Goal: Task Accomplishment & Management: Use online tool/utility

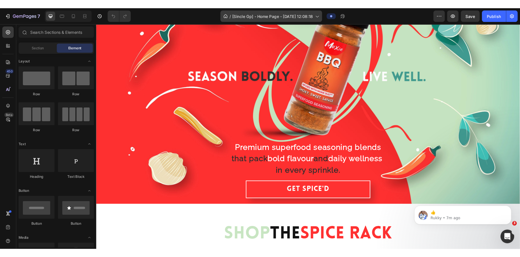
scroll to position [76, 0]
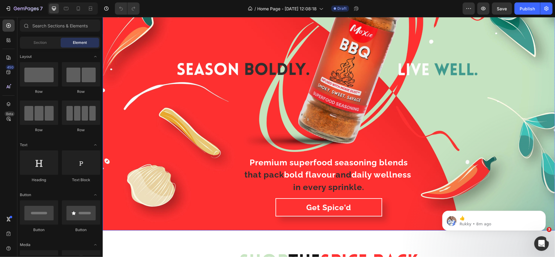
scroll to position [101, 0]
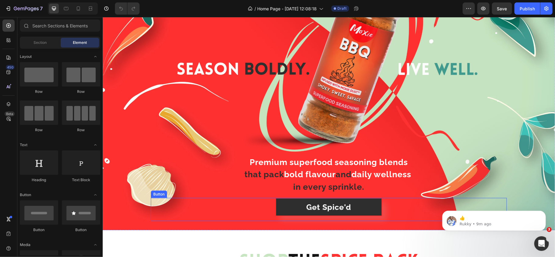
click at [291, 203] on button "Get Spice'd" at bounding box center [328, 207] width 107 height 18
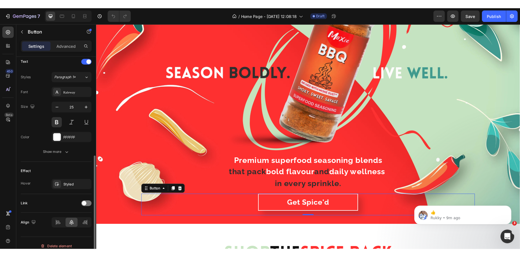
scroll to position [209, 0]
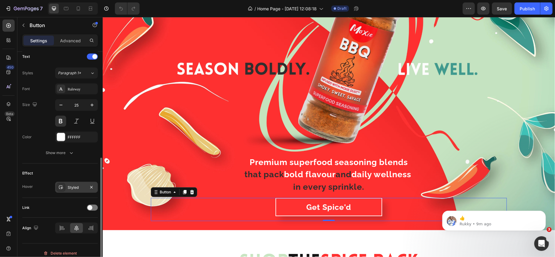
click at [71, 186] on div "Styled" at bounding box center [76, 187] width 43 height 11
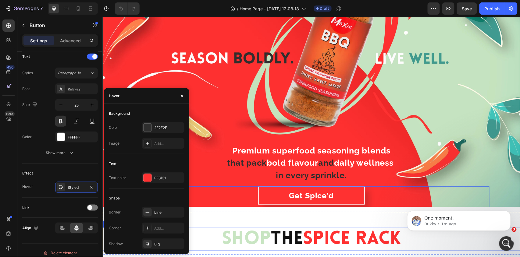
scroll to position [0, 0]
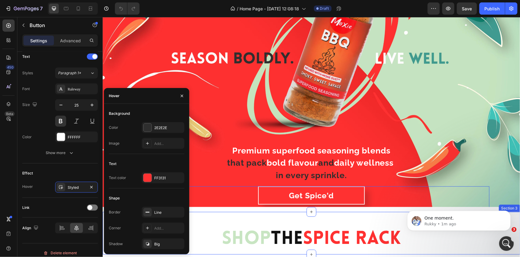
click at [227, 212] on div "Shop The Spice Rack Heading Section 3" at bounding box center [311, 233] width 418 height 43
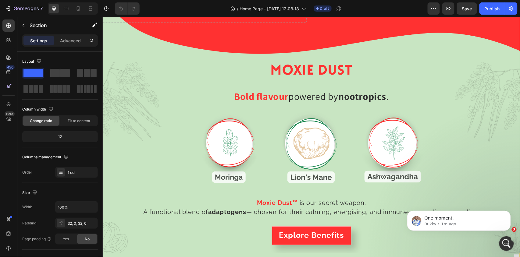
scroll to position [1158, 0]
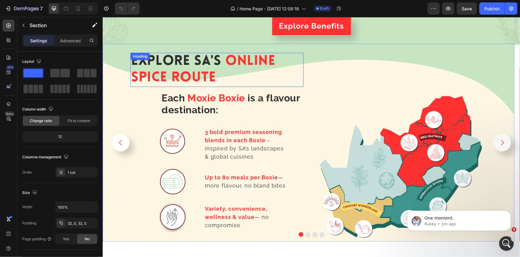
click at [190, 65] on span "Explore SA's" at bounding box center [176, 62] width 90 height 14
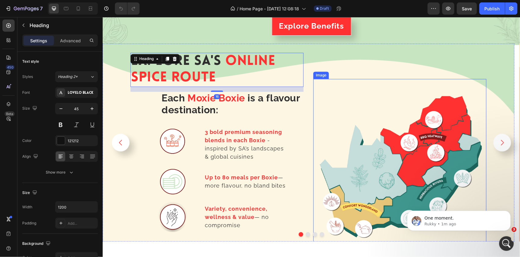
click at [353, 173] on img at bounding box center [399, 165] width 173 height 173
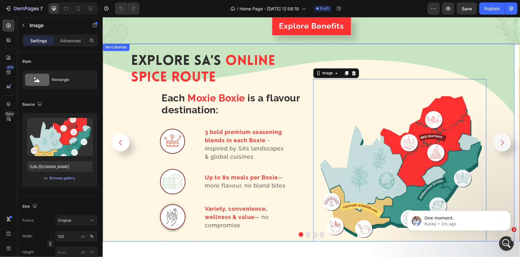
click at [217, 64] on span "Explore SA's" at bounding box center [176, 62] width 90 height 14
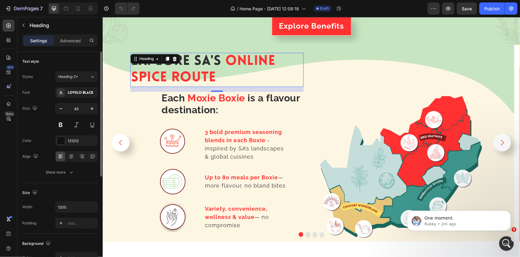
scroll to position [41, 0]
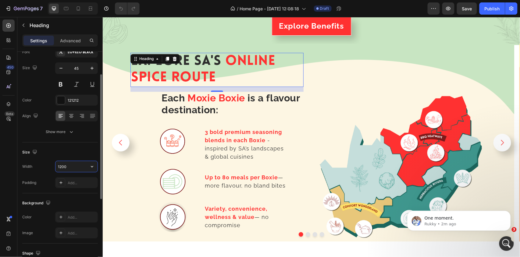
click at [70, 166] on input "1200" at bounding box center [76, 166] width 42 height 11
click at [91, 166] on icon "button" at bounding box center [92, 167] width 6 height 6
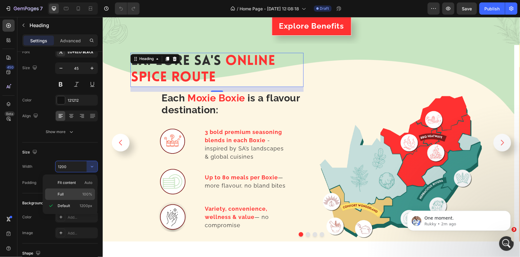
click at [66, 193] on p "Full 100%" at bounding box center [75, 194] width 35 height 5
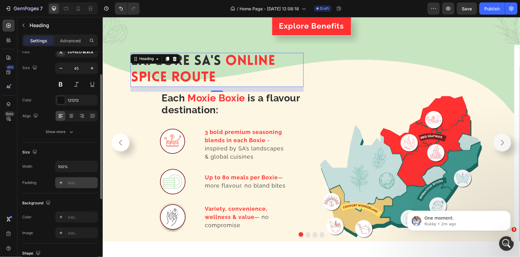
type input "1200"
click at [65, 150] on div "Size" at bounding box center [60, 153] width 76 height 10
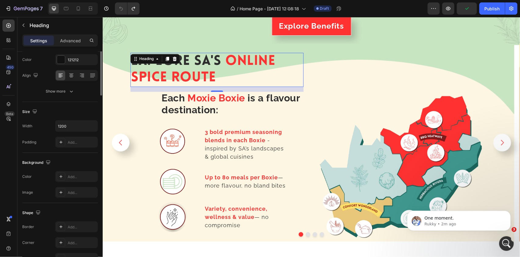
scroll to position [0, 0]
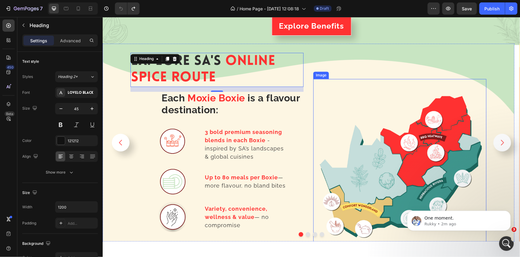
click at [347, 66] on div "Image" at bounding box center [399, 142] width 173 height 219
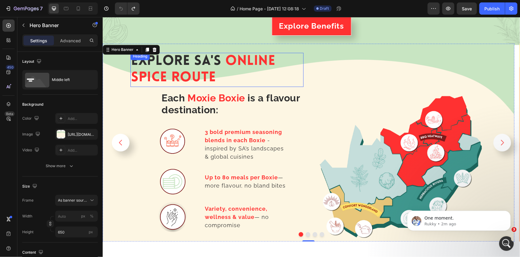
click at [274, 75] on h1 "Explore SA's Online Spice Route" at bounding box center [216, 70] width 173 height 34
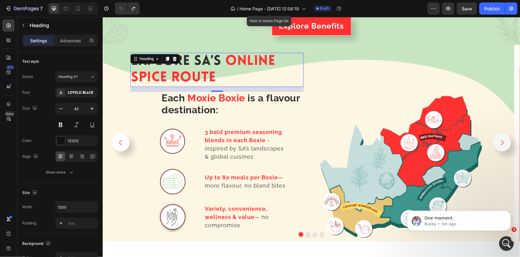
click at [228, 61] on span "Online Spice Route" at bounding box center [203, 70] width 144 height 30
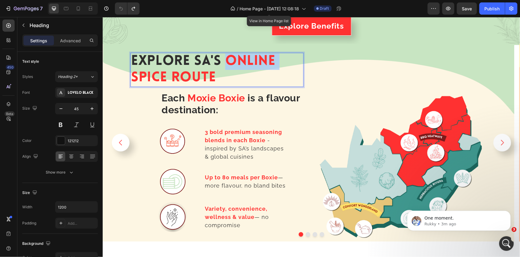
click at [210, 63] on span "Explore SA's" at bounding box center [176, 62] width 90 height 14
click at [207, 63] on span "Explore SA's" at bounding box center [176, 62] width 90 height 14
click at [205, 58] on span "Explore SA's" at bounding box center [176, 62] width 90 height 14
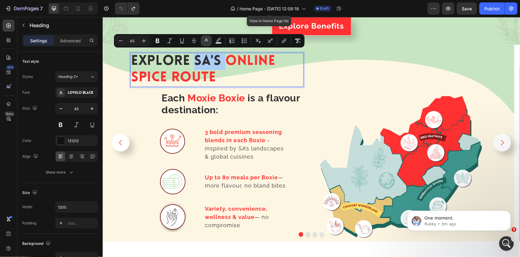
click at [207, 40] on icon "Editor contextual toolbar" at bounding box center [206, 41] width 6 height 6
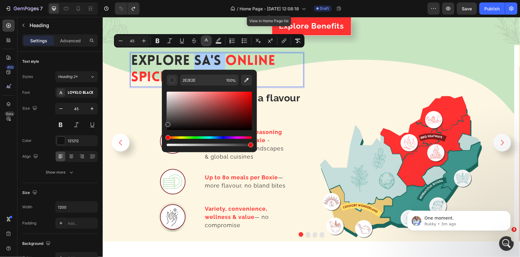
click at [207, 41] on icon "Editor contextual toolbar" at bounding box center [206, 41] width 6 height 6
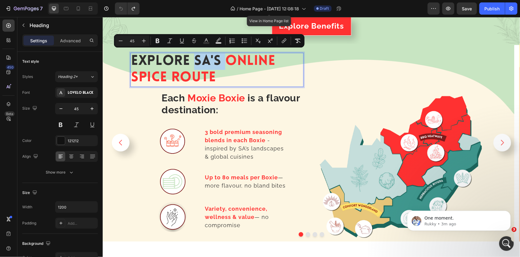
click at [259, 149] on span "- inspired by SA’s landscapes & global cuisines" at bounding box center [244, 148] width 79 height 23
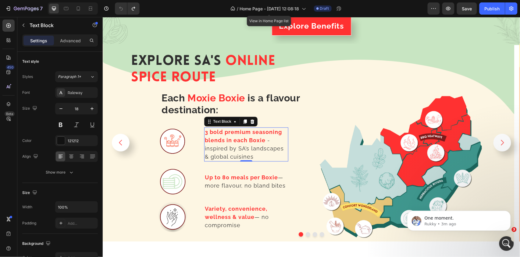
click at [237, 57] on span "Online Spice Route" at bounding box center [203, 70] width 144 height 30
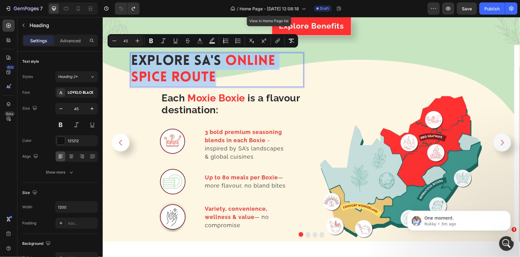
click at [246, 58] on span "Online Spice Route" at bounding box center [203, 70] width 144 height 30
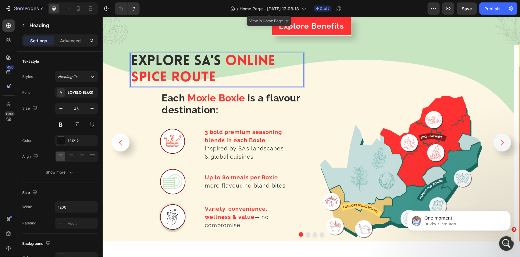
click at [246, 58] on span "Online Spice Route" at bounding box center [203, 70] width 144 height 30
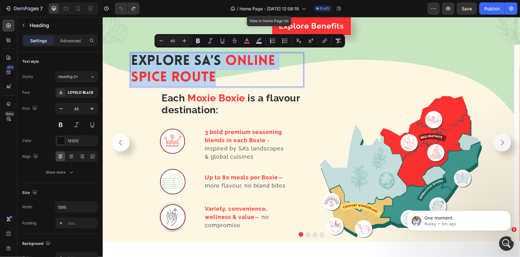
click at [246, 58] on span "Online Spice Route" at bounding box center [203, 70] width 144 height 30
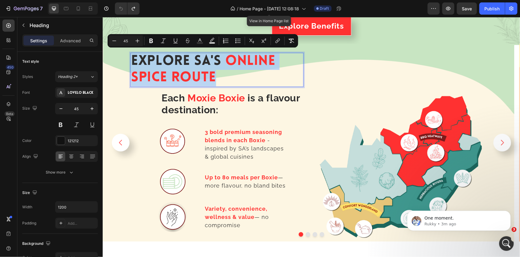
click at [246, 58] on span "Online Spice Route" at bounding box center [203, 70] width 144 height 30
click at [351, 88] on img at bounding box center [399, 165] width 173 height 173
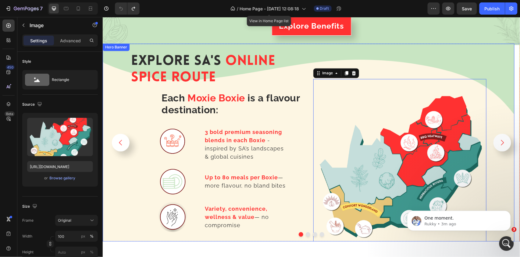
click at [315, 52] on div "Image 0" at bounding box center [399, 142] width 173 height 219
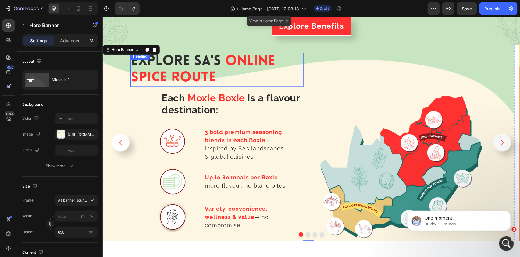
click at [259, 69] on p "⁠⁠⁠⁠⁠⁠⁠ Explore SA's Online Spice Route" at bounding box center [217, 69] width 172 height 33
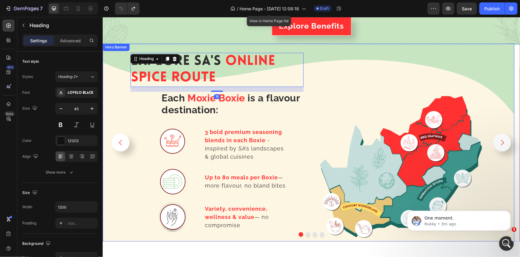
click at [327, 72] on div "Image" at bounding box center [399, 142] width 173 height 219
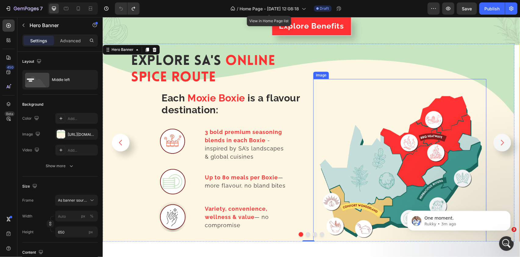
click at [316, 151] on img at bounding box center [399, 165] width 173 height 173
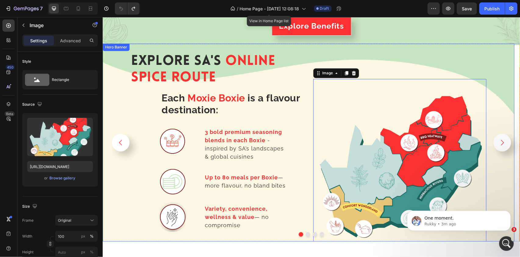
click at [268, 114] on div "⁠⁠⁠⁠⁠⁠⁠ Explore SA's Online Spice Route Heading Each Moxie Boxie is a flavour d…" at bounding box center [216, 142] width 173 height 219
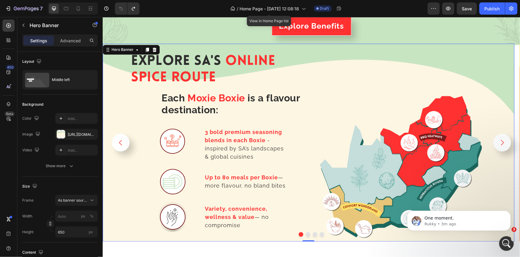
click at [263, 103] on h2 "Each Moxie Boxie is a flavour destination:" at bounding box center [232, 104] width 143 height 25
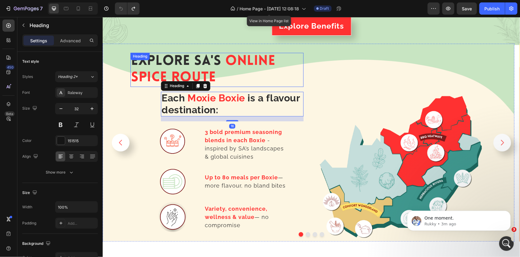
click at [283, 72] on p "⁠⁠⁠⁠⁠⁠⁠ Explore SA's Online Spice Route" at bounding box center [217, 69] width 172 height 33
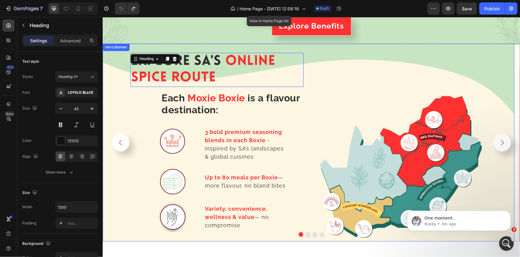
click at [357, 105] on img at bounding box center [399, 165] width 173 height 173
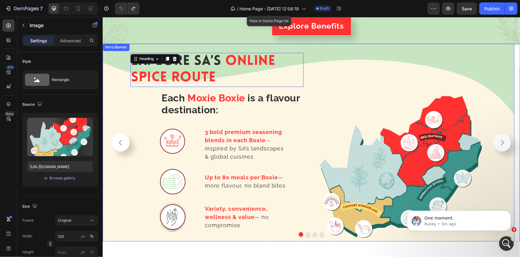
click at [303, 191] on div "Up to 80 meals per Boxie — more flavour, no [PERSON_NAME] bites Text Block" at bounding box center [261, 181] width 84 height 30
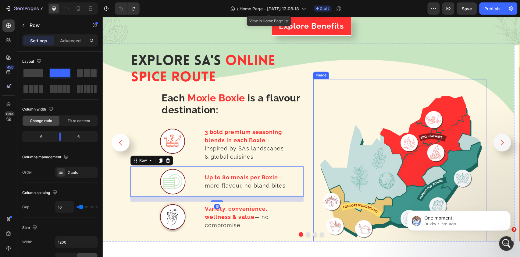
click at [374, 169] on img at bounding box center [399, 165] width 173 height 173
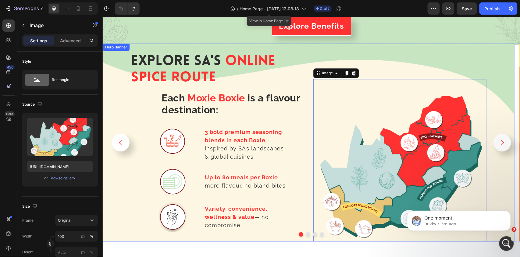
click at [136, 45] on div "⁠⁠⁠⁠⁠⁠⁠ Explore SA's Online Spice Route Heading Each Moxie Boxie is a flavour d…" at bounding box center [216, 142] width 173 height 219
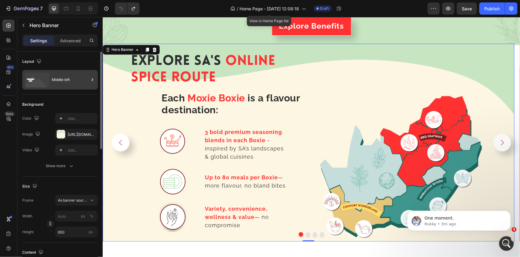
click at [49, 73] on icon at bounding box center [37, 80] width 24 height 15
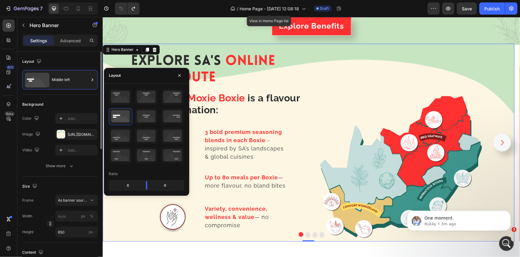
click at [64, 102] on div "Background" at bounding box center [60, 105] width 76 height 10
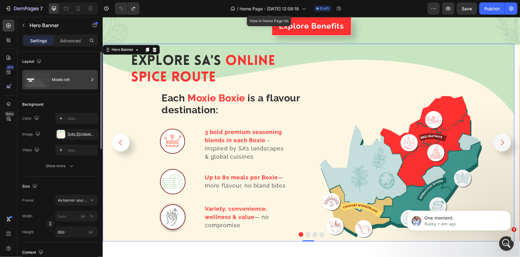
click at [46, 82] on icon at bounding box center [37, 80] width 24 height 15
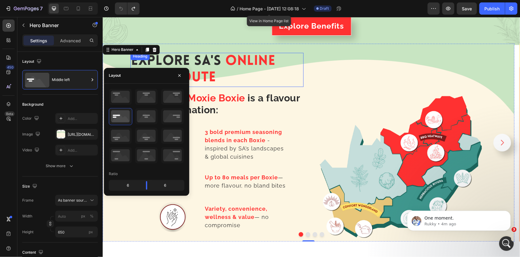
click at [234, 61] on span "Online Spice Route" at bounding box center [203, 70] width 144 height 30
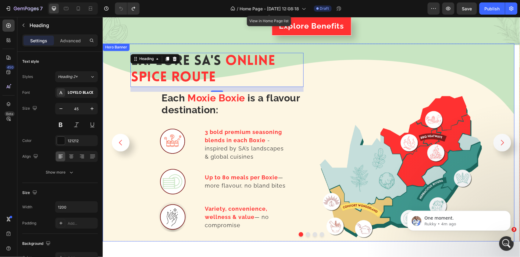
click at [118, 67] on div "Background Image" at bounding box center [308, 143] width 412 height 198
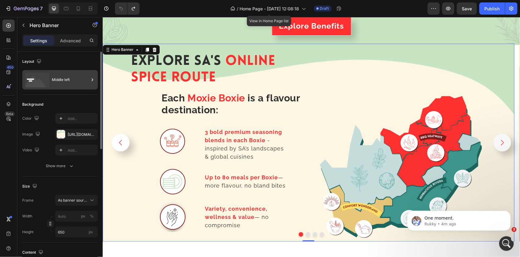
click at [52, 79] on div "Middle left" at bounding box center [70, 80] width 37 height 14
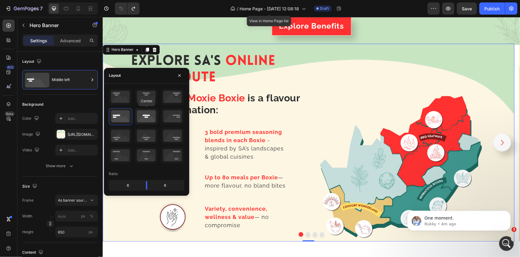
click at [151, 120] on icon at bounding box center [146, 117] width 23 height 16
click at [192, 9] on div "/ Home Page - [DATE] 12:08:18 Draft" at bounding box center [286, 8] width 283 height 12
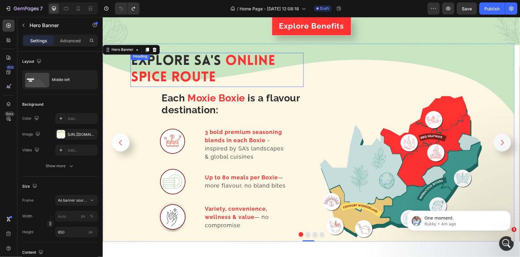
click at [204, 62] on span "Explore SA's" at bounding box center [176, 62] width 90 height 14
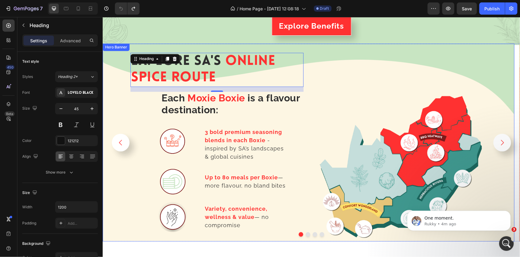
click at [115, 56] on div "Background Image" at bounding box center [308, 143] width 412 height 198
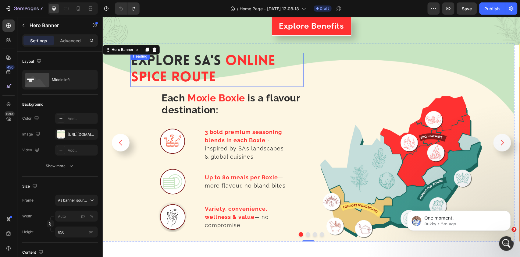
click at [262, 62] on span "Online Spice Route" at bounding box center [203, 70] width 144 height 30
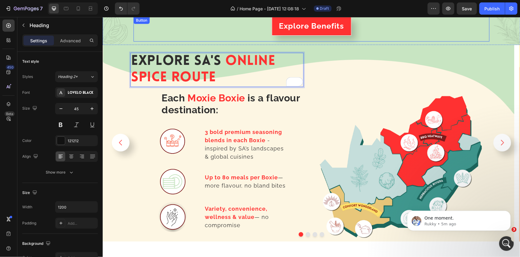
click at [346, 48] on div "Image" at bounding box center [399, 142] width 173 height 219
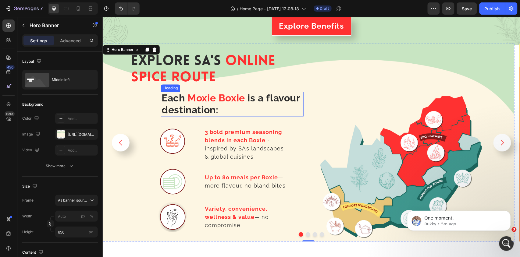
click at [254, 63] on span "Online Spice Route" at bounding box center [203, 70] width 144 height 30
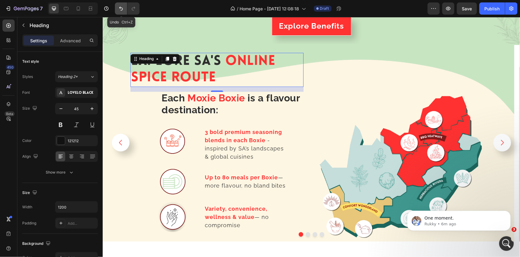
click at [119, 9] on icon "Undo/Redo" at bounding box center [121, 8] width 6 height 6
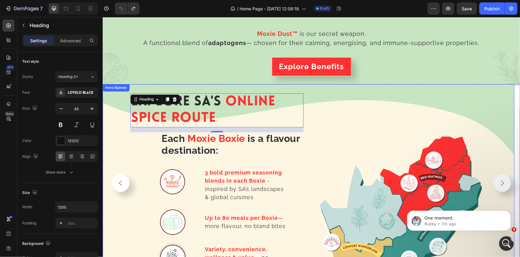
click at [341, 95] on div "Image" at bounding box center [399, 183] width 173 height 219
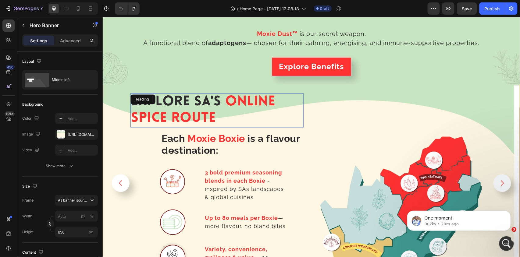
click at [164, 124] on h1 "Explore SA's Online Spice Route" at bounding box center [216, 110] width 173 height 34
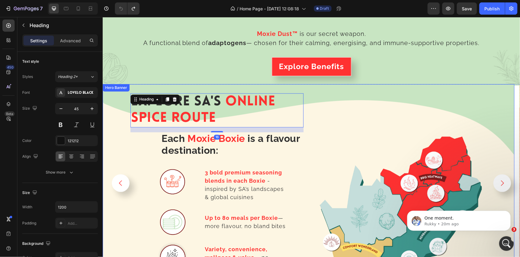
click at [116, 109] on div "Background Image" at bounding box center [308, 183] width 412 height 198
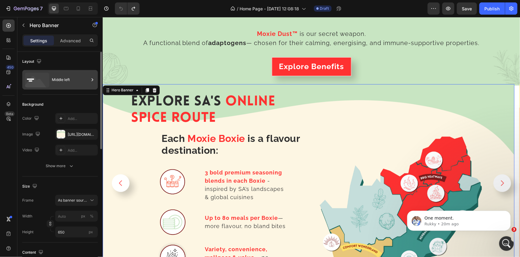
click at [50, 79] on div "Middle left" at bounding box center [60, 80] width 76 height 20
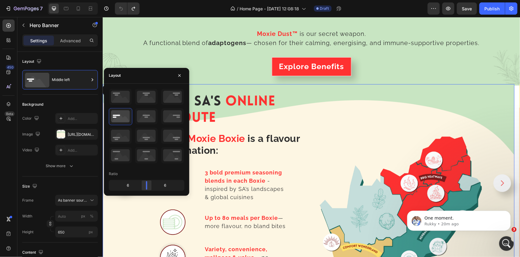
drag, startPoint x: 144, startPoint y: 188, endPoint x: 148, endPoint y: 186, distance: 4.1
click at [151, 0] on body "7 Version history / Home Page - [DATE] 12:08:18 Draft Preview Save Publish 450 …" at bounding box center [260, 0] width 520 height 0
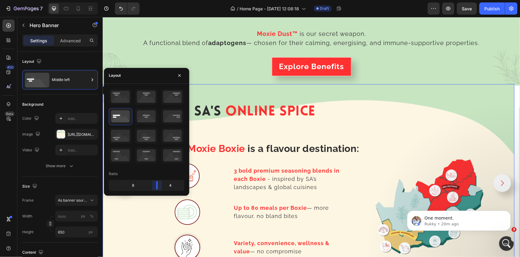
drag, startPoint x: 150, startPoint y: 187, endPoint x: 161, endPoint y: 188, distance: 11.0
click at [161, 0] on body "7 Version history / Home Page - [DATE] 12:08:18 Draft Preview Save Publish 450 …" at bounding box center [260, 0] width 520 height 0
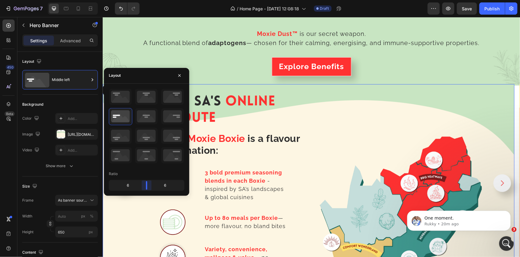
drag, startPoint x: 156, startPoint y: 188, endPoint x: 145, endPoint y: 186, distance: 11.5
click at [145, 0] on body "7 Version history / Home Page - [DATE] 12:08:18 Draft Preview Save Publish 450 …" at bounding box center [260, 0] width 520 height 0
click at [120, 9] on icon "Undo/Redo" at bounding box center [121, 8] width 6 height 6
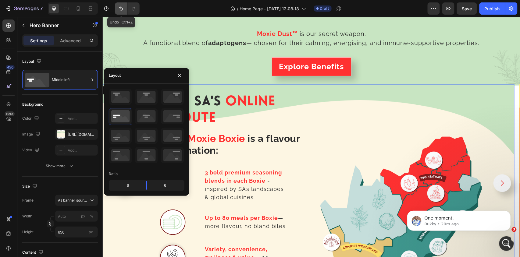
click at [120, 9] on icon "Undo/Redo" at bounding box center [121, 8] width 6 height 6
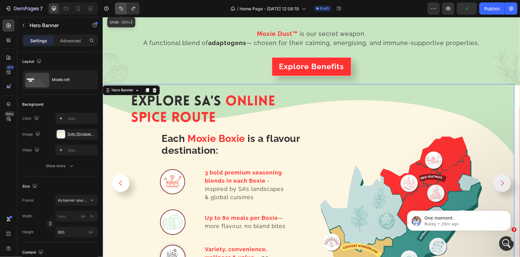
click at [122, 7] on icon "Undo/Redo" at bounding box center [121, 8] width 6 height 6
click at [359, 95] on div "Image" at bounding box center [399, 183] width 173 height 219
click at [212, 76] on div "Explore Benefits Button" at bounding box center [311, 69] width 356 height 25
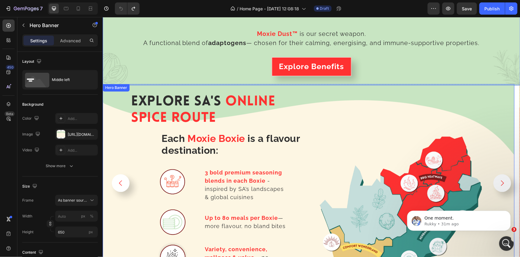
click at [117, 87] on div "Hero Banner" at bounding box center [116, 87] width 24 height 5
click at [109, 101] on div "Background Image" at bounding box center [308, 183] width 412 height 198
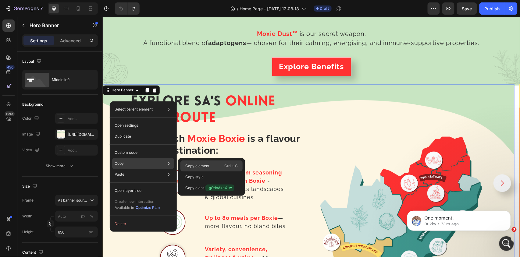
click at [203, 166] on p "Copy element" at bounding box center [197, 165] width 24 height 5
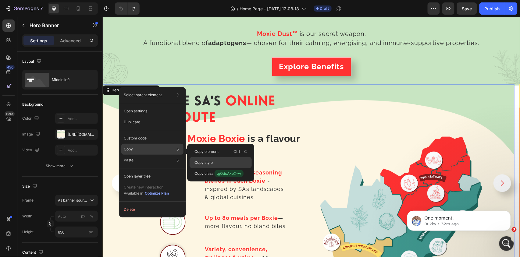
click at [211, 161] on p "Copy style" at bounding box center [203, 162] width 18 height 5
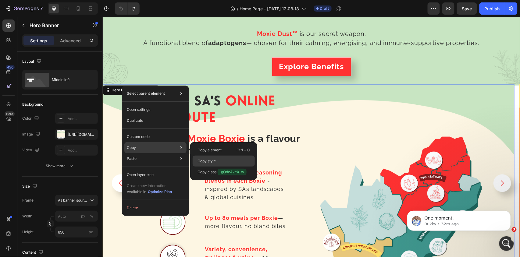
click at [204, 167] on div "Copy style" at bounding box center [224, 172] width 62 height 11
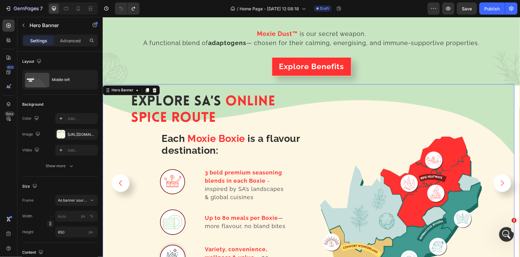
click at [108, 105] on div "Background Image" at bounding box center [308, 183] width 412 height 198
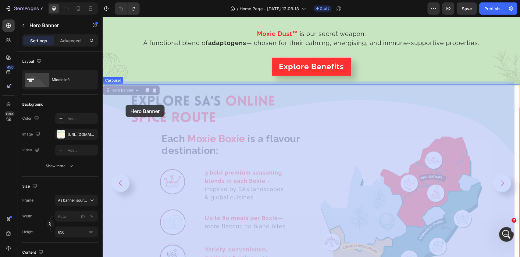
drag, startPoint x: 108, startPoint y: 105, endPoint x: 125, endPoint y: 105, distance: 17.7
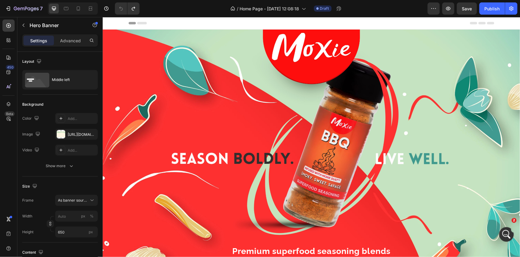
scroll to position [122, 0]
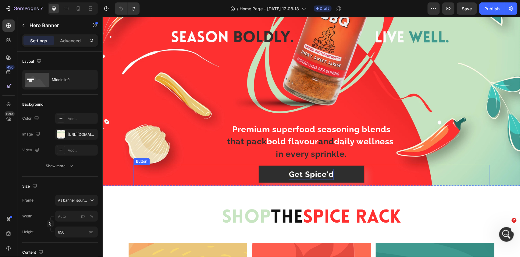
click at [324, 173] on span "Get Spice'd" at bounding box center [311, 174] width 45 height 9
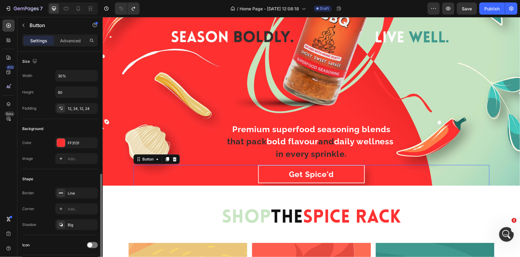
scroll to position [162, 0]
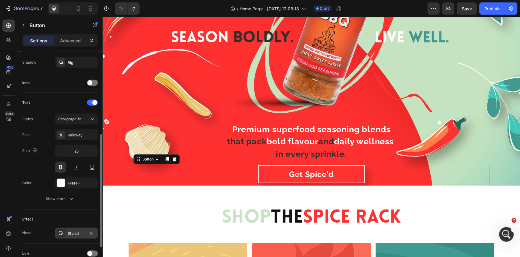
click at [64, 232] on div at bounding box center [61, 233] width 9 height 9
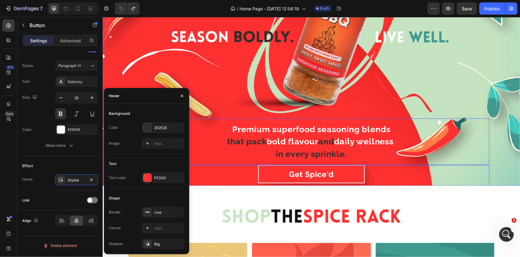
scroll to position [325, 0]
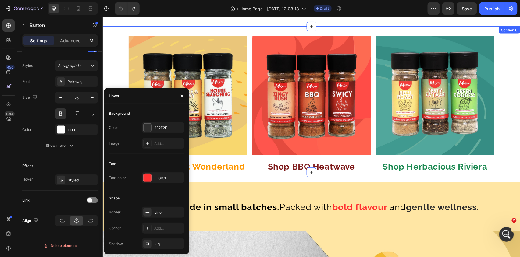
click at [504, 94] on div "Image Image Image Row Shop Comfort Wonderland Text Block Shop BBQ Heatwave Text…" at bounding box center [311, 104] width 418 height 136
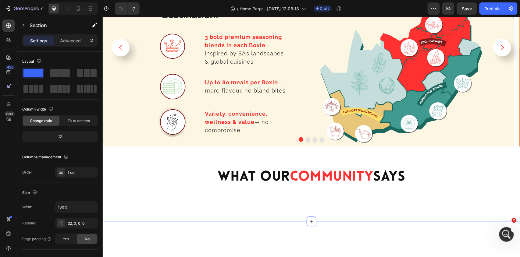
scroll to position [1090, 0]
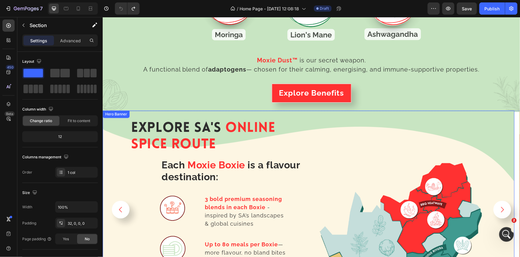
click at [117, 118] on div "Explore SA's Online Spice Route Heading Each Moxie Boxie is a flavour destinati…" at bounding box center [308, 210] width 412 height 198
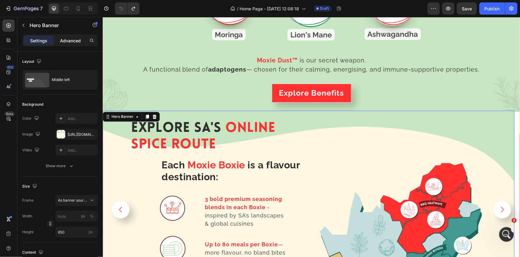
click at [70, 42] on p "Advanced" at bounding box center [70, 40] width 21 height 6
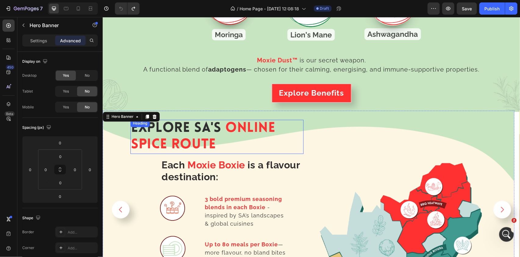
click at [132, 127] on div "Explore SA's Online Spice Route Heading" at bounding box center [216, 137] width 173 height 34
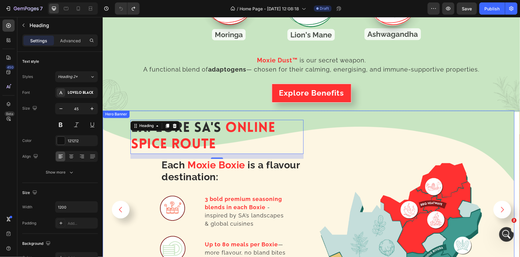
click at [113, 144] on div "Background Image" at bounding box center [308, 210] width 412 height 198
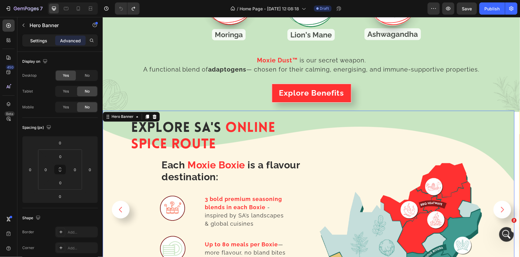
click at [40, 40] on p "Settings" at bounding box center [38, 40] width 17 height 6
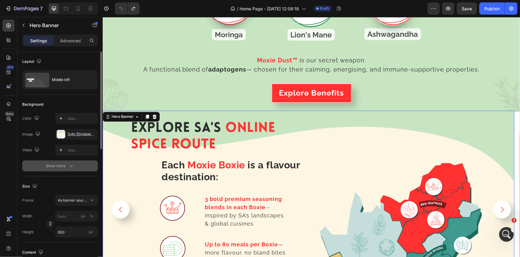
click at [63, 164] on div "Show more" at bounding box center [60, 166] width 28 height 6
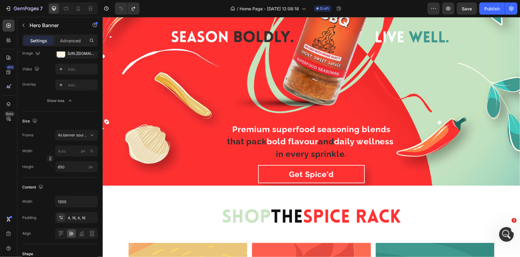
scroll to position [162, 0]
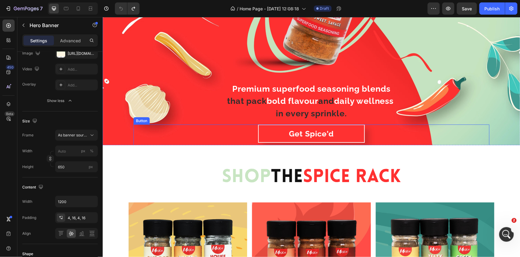
click at [218, 141] on div "Get Spice'd Button" at bounding box center [311, 135] width 356 height 23
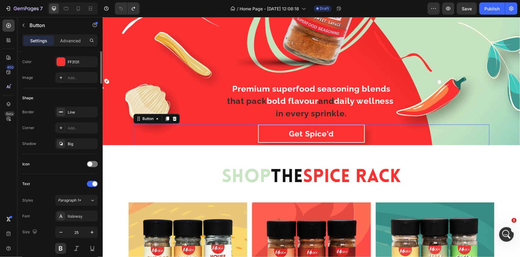
scroll to position [0, 0]
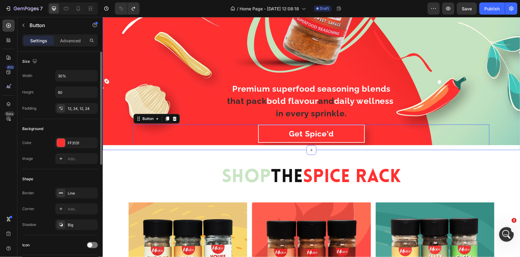
click at [207, 155] on div "Shop The Spice Rack Heading Section 3" at bounding box center [311, 171] width 418 height 43
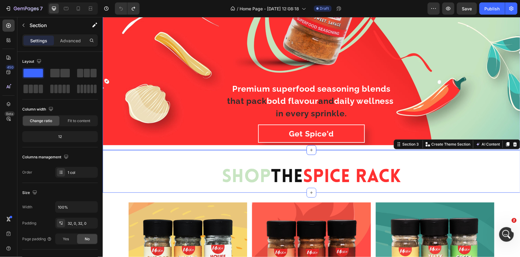
click at [211, 143] on div "Premium superfood seasoning blends that pack bold flavour and daily wellness in…" at bounding box center [311, 8] width 418 height 283
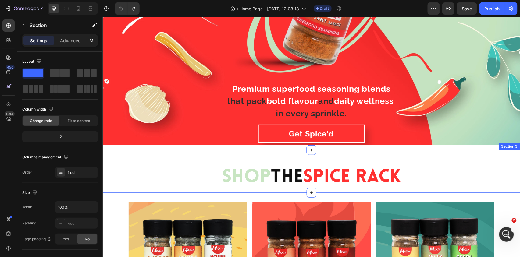
click at [216, 152] on div "Shop The Spice Rack Heading Section 3" at bounding box center [311, 171] width 418 height 43
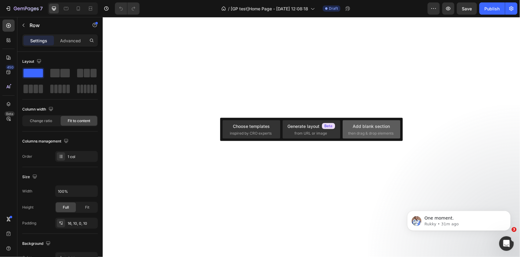
click at [363, 127] on div "Add blank section" at bounding box center [371, 126] width 37 height 6
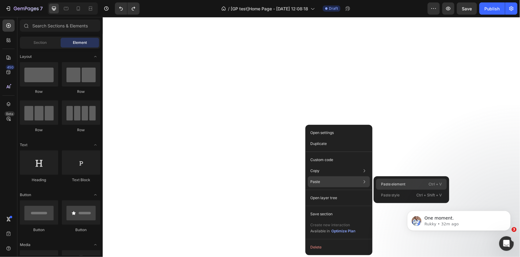
click at [393, 190] on div "Paste element Ctrl + V" at bounding box center [411, 195] width 71 height 11
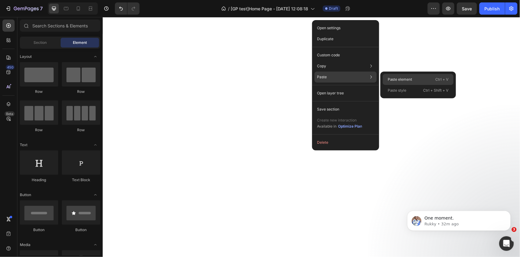
click at [406, 79] on p "Paste element" at bounding box center [400, 79] width 25 height 5
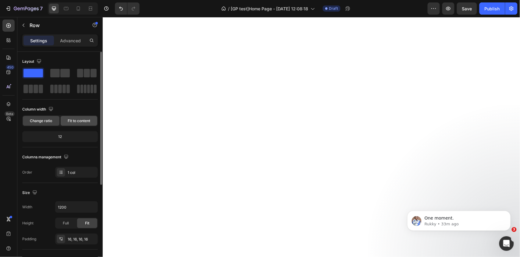
click at [83, 120] on span "Fit to content" at bounding box center [79, 120] width 23 height 5
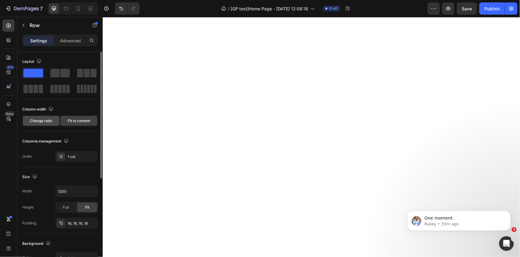
click at [41, 121] on span "Change ratio" at bounding box center [41, 120] width 22 height 5
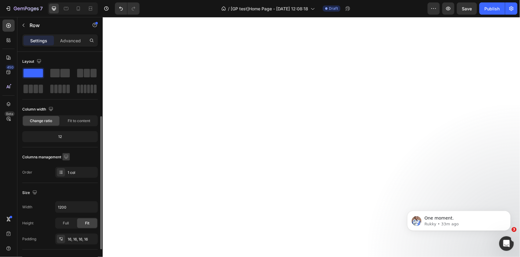
scroll to position [41, 0]
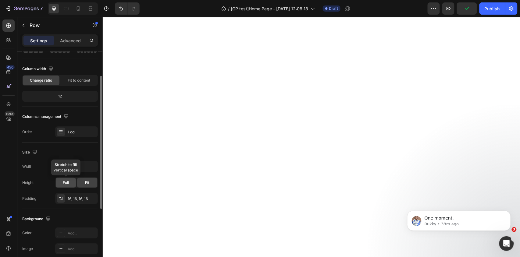
click at [69, 183] on span "Full" at bounding box center [66, 182] width 6 height 5
click at [80, 182] on div "Fit" at bounding box center [87, 183] width 20 height 10
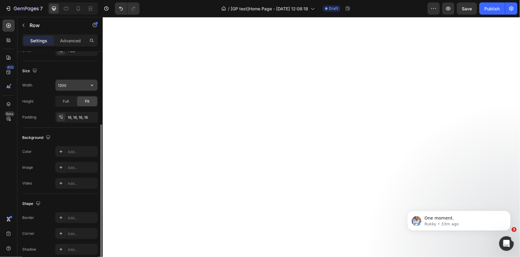
click at [68, 88] on input "1200" at bounding box center [76, 85] width 42 height 11
click at [91, 87] on icon "button" at bounding box center [92, 85] width 6 height 6
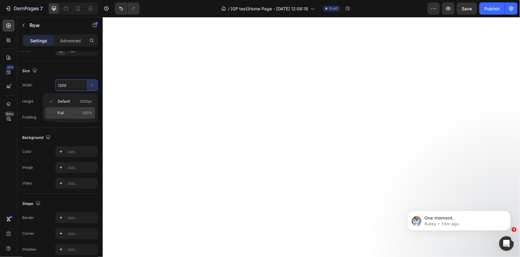
click at [61, 112] on span "Full" at bounding box center [61, 112] width 6 height 5
type input "100%"
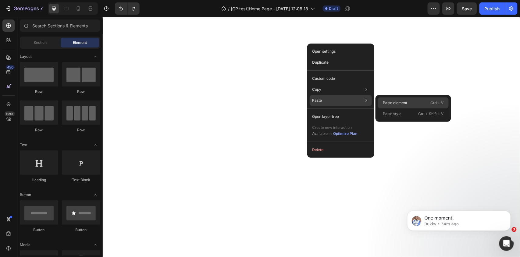
click at [399, 100] on p "Paste element" at bounding box center [395, 102] width 25 height 5
